Goal: Task Accomplishment & Management: Manage account settings

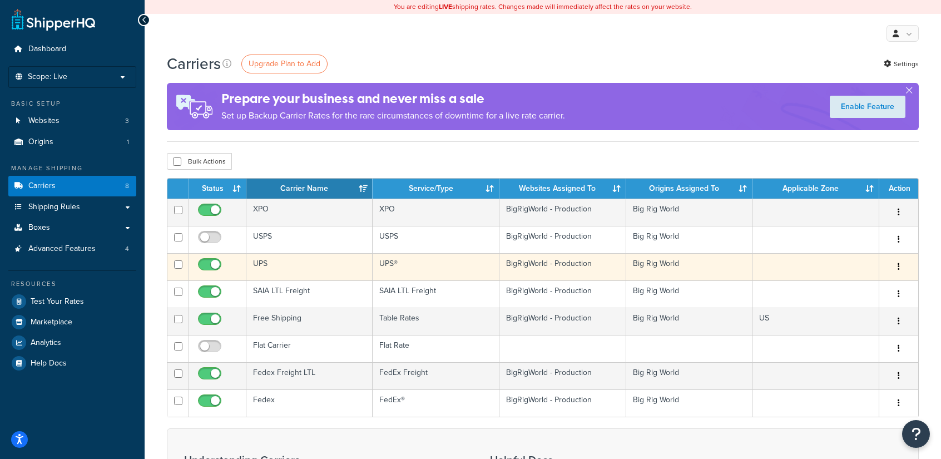
click at [276, 267] on td "UPS" at bounding box center [309, 266] width 126 height 27
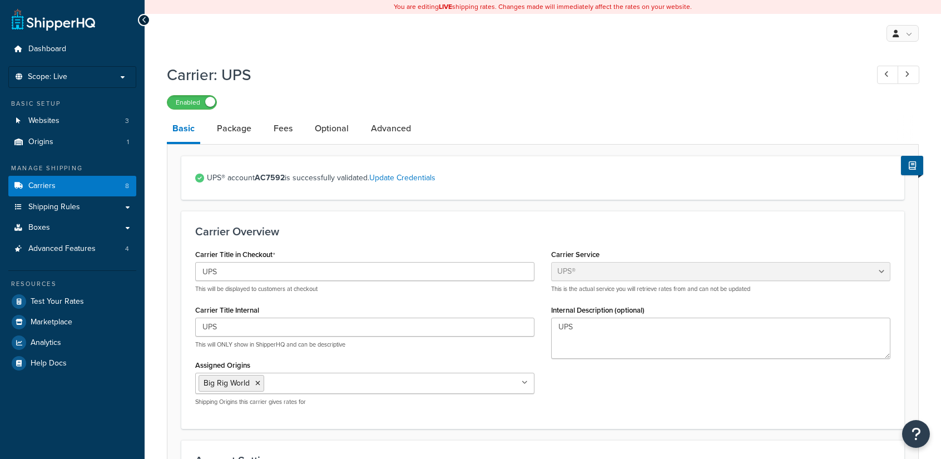
select select "ups"
click at [282, 131] on link "Fees" at bounding box center [283, 128] width 30 height 27
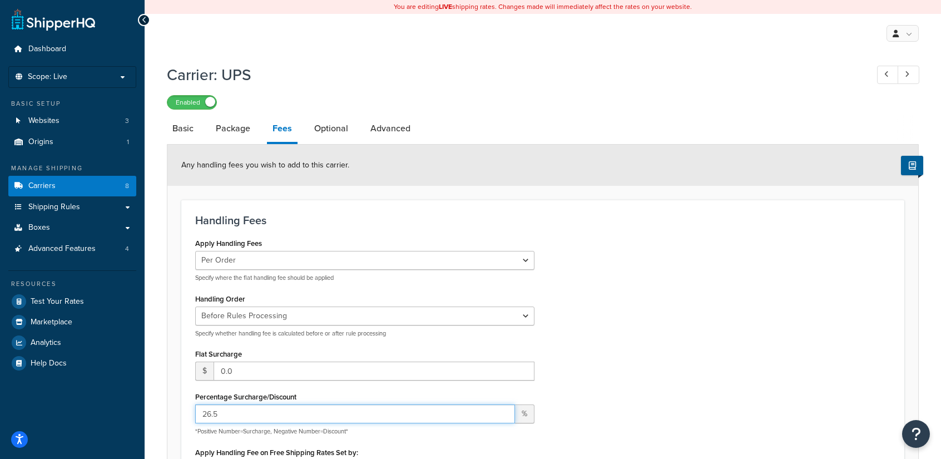
click at [220, 416] on input "26.5" at bounding box center [355, 413] width 320 height 19
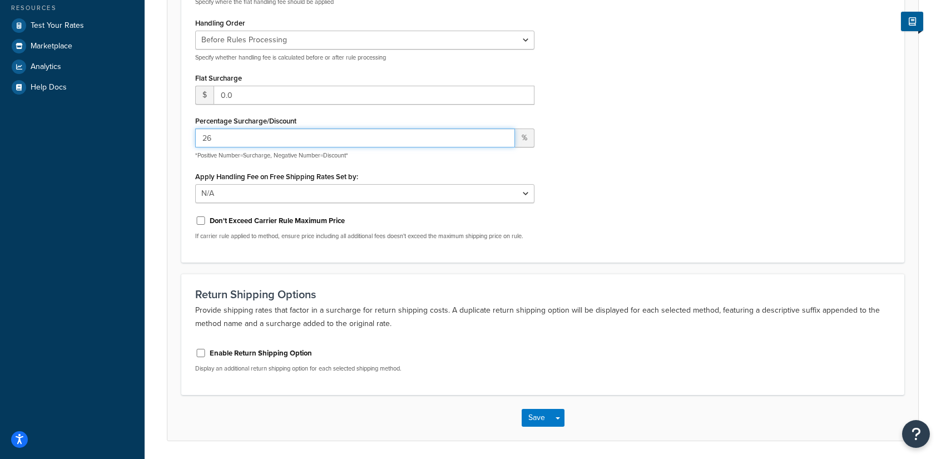
scroll to position [313, 0]
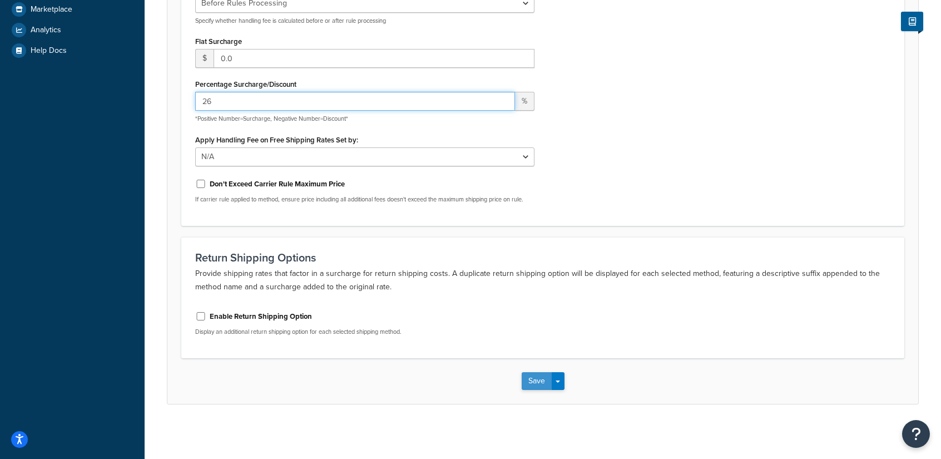
type input "26"
click at [535, 380] on button "Save" at bounding box center [537, 381] width 30 height 18
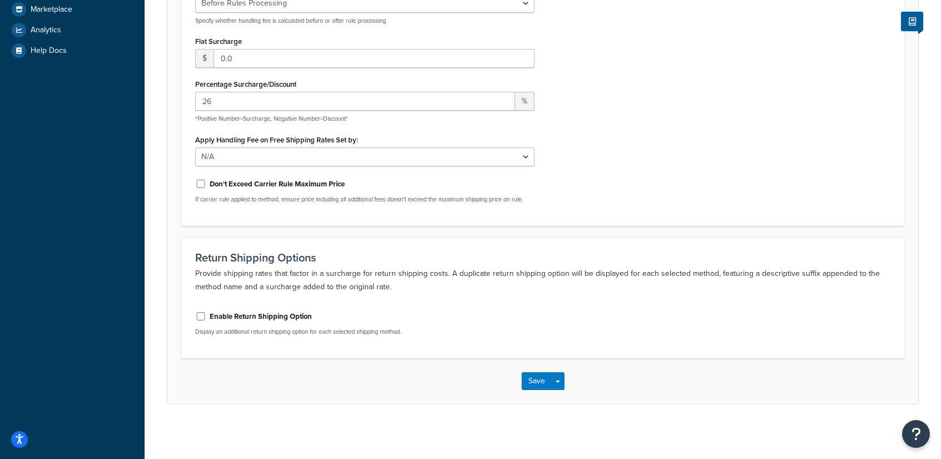
scroll to position [0, 0]
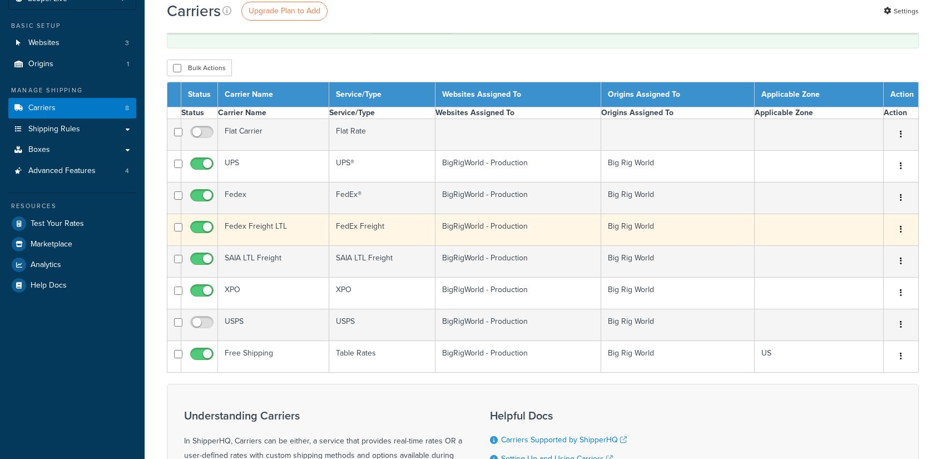
scroll to position [111, 0]
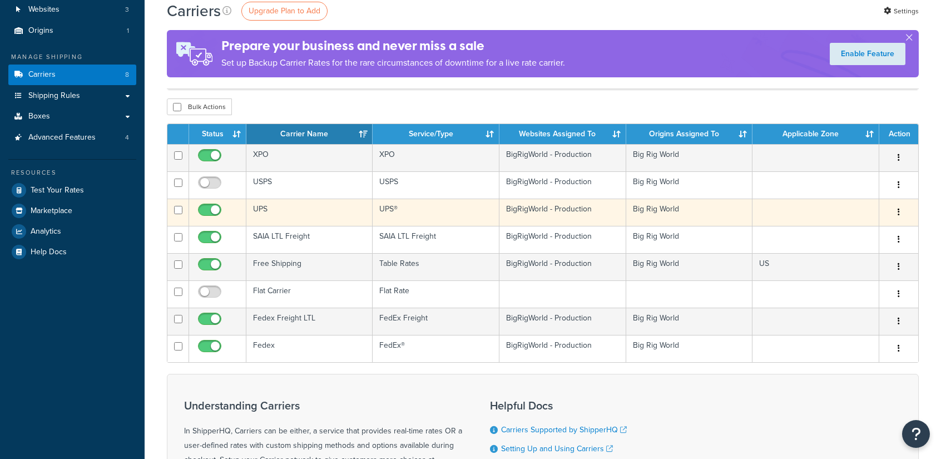
click at [272, 209] on td "UPS" at bounding box center [309, 212] width 126 height 27
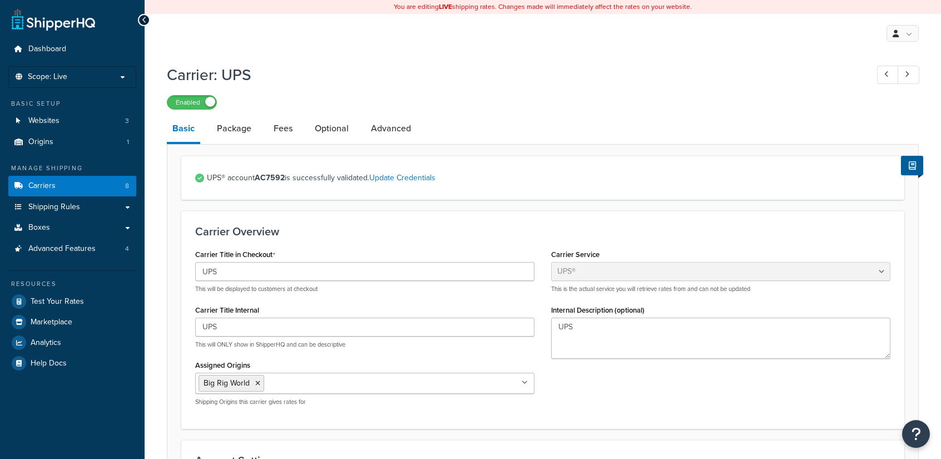
select select "ups"
click at [287, 130] on link "Fees" at bounding box center [283, 128] width 30 height 27
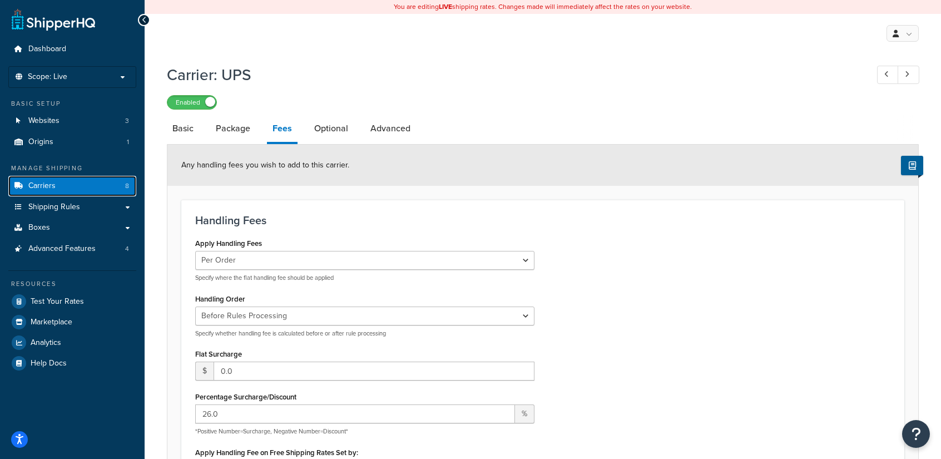
click at [43, 187] on span "Carriers" at bounding box center [41, 185] width 27 height 9
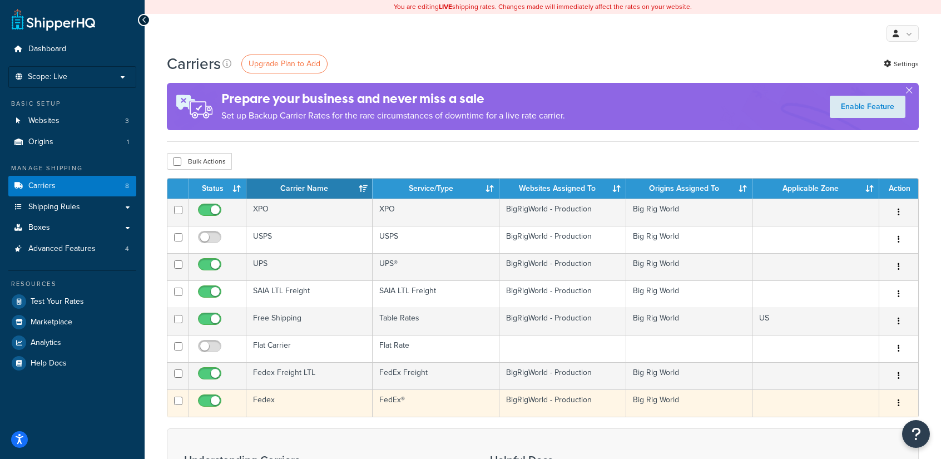
click at [280, 399] on td "Fedex" at bounding box center [309, 402] width 126 height 27
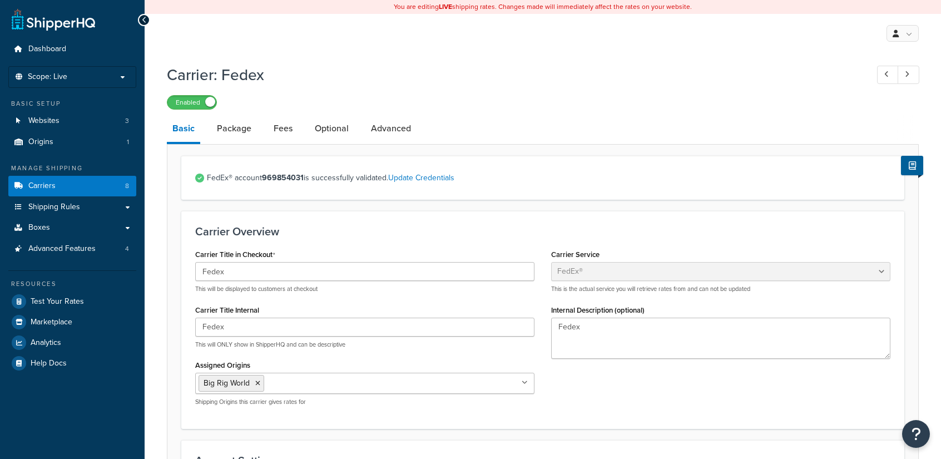
select select "fedEx"
select select "REGULAR_PICKUP"
select select "YOUR_PACKAGING"
click at [275, 131] on link "Fees" at bounding box center [283, 128] width 30 height 27
select select "item"
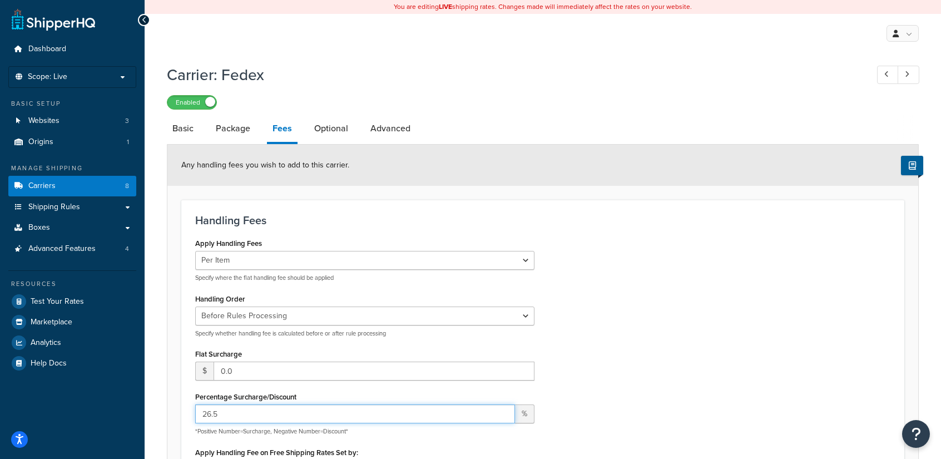
drag, startPoint x: 221, startPoint y: 415, endPoint x: 207, endPoint y: 413, distance: 14.6
click at [207, 413] on input "26.5" at bounding box center [355, 413] width 320 height 19
type input "22"
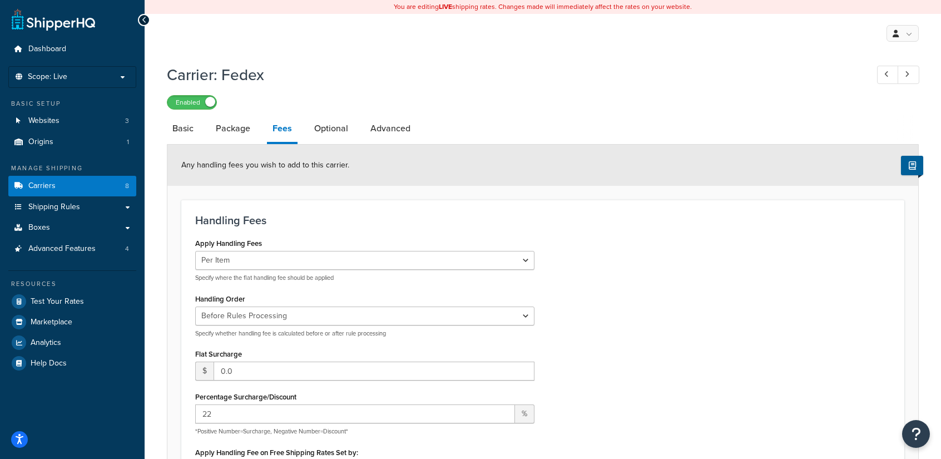
click at [180, 411] on form "Any handling fees you wish to add to this carrier. Handling Fees Apply Handling…" at bounding box center [542, 431] width 751 height 572
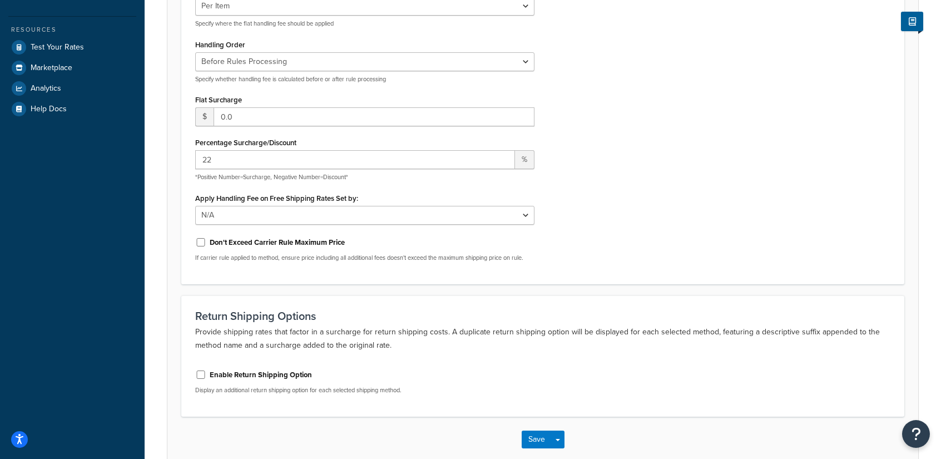
scroll to position [313, 0]
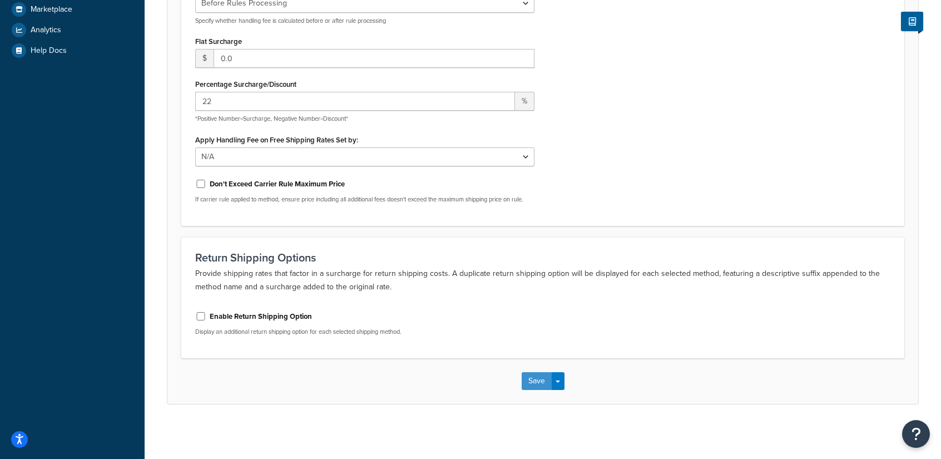
click at [528, 383] on button "Save" at bounding box center [537, 381] width 30 height 18
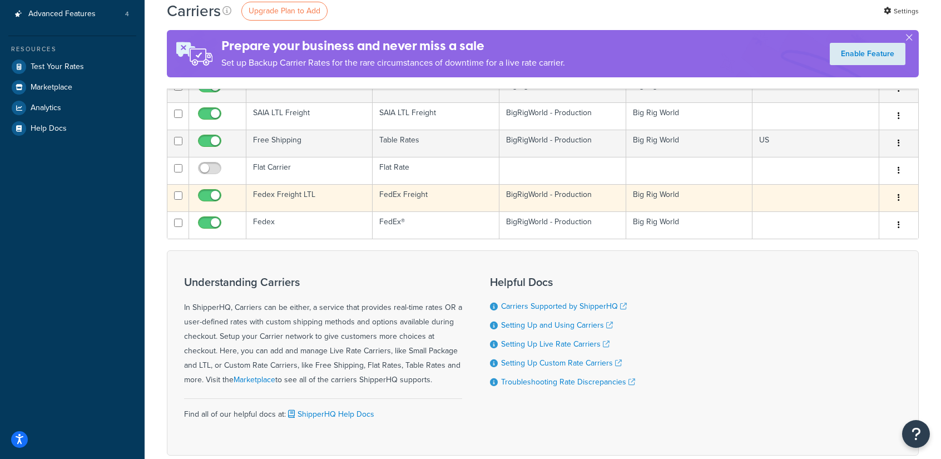
scroll to position [184, 0]
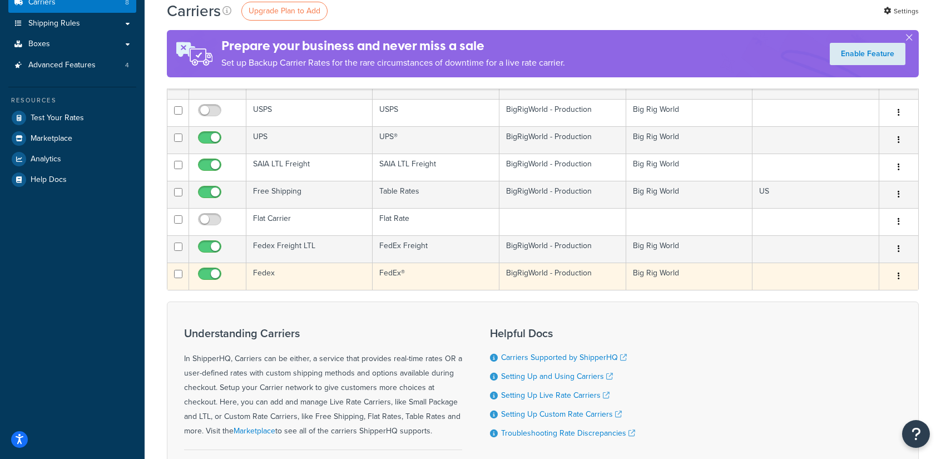
click at [284, 271] on td "Fedex" at bounding box center [309, 275] width 126 height 27
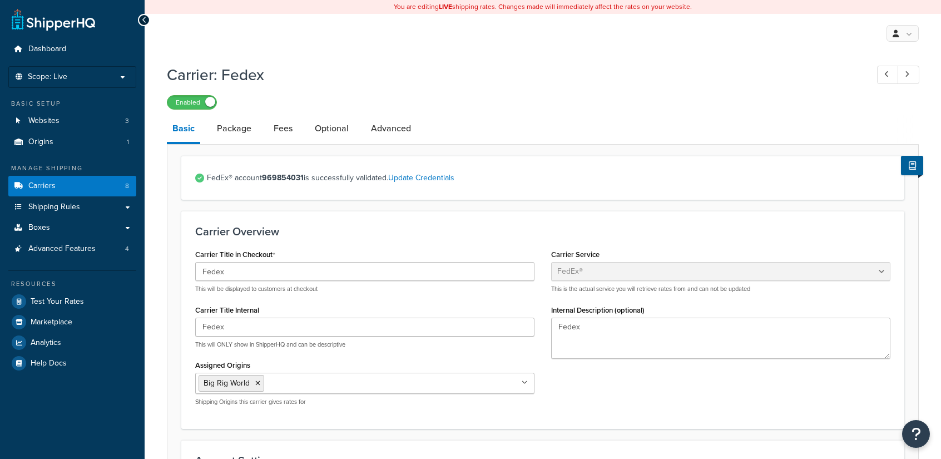
select select "fedEx"
select select "REGULAR_PICKUP"
select select "YOUR_PACKAGING"
click at [282, 133] on link "Fees" at bounding box center [283, 128] width 30 height 27
select select "item"
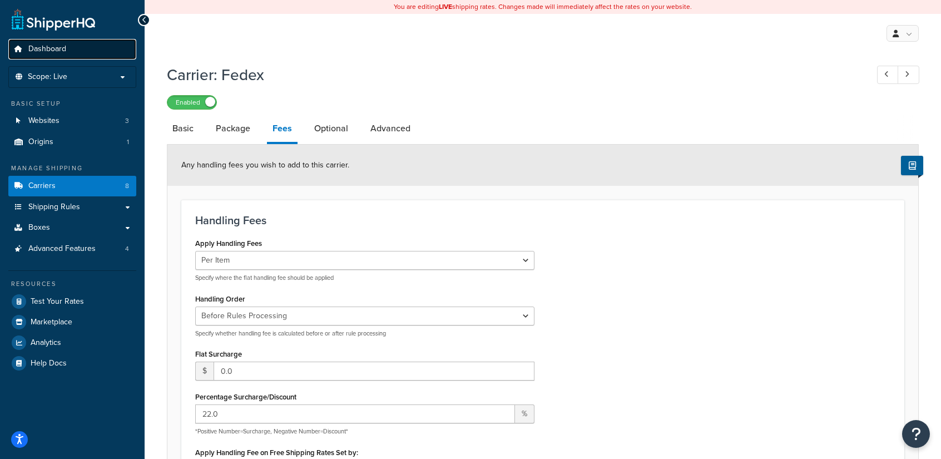
click at [52, 51] on span "Dashboard" at bounding box center [47, 48] width 38 height 9
